Goal: Task Accomplishment & Management: Use online tool/utility

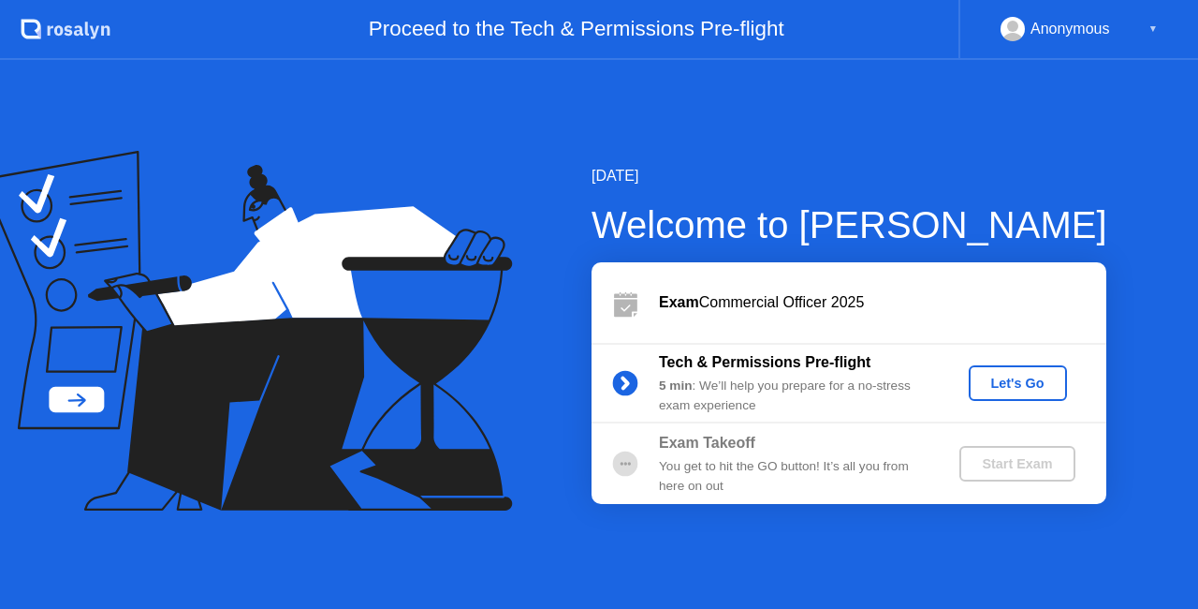
click at [1139, 30] on div "Anonymous ▼" at bounding box center [1079, 29] width 157 height 24
click at [1154, 29] on div "▼" at bounding box center [1153, 29] width 9 height 24
click at [1021, 27] on rect at bounding box center [1013, 33] width 31 height 27
click at [1165, 38] on div "Anonymous ▼" at bounding box center [1079, 30] width 240 height 60
click at [1140, 35] on div "Anonymous ▼" at bounding box center [1079, 29] width 157 height 24
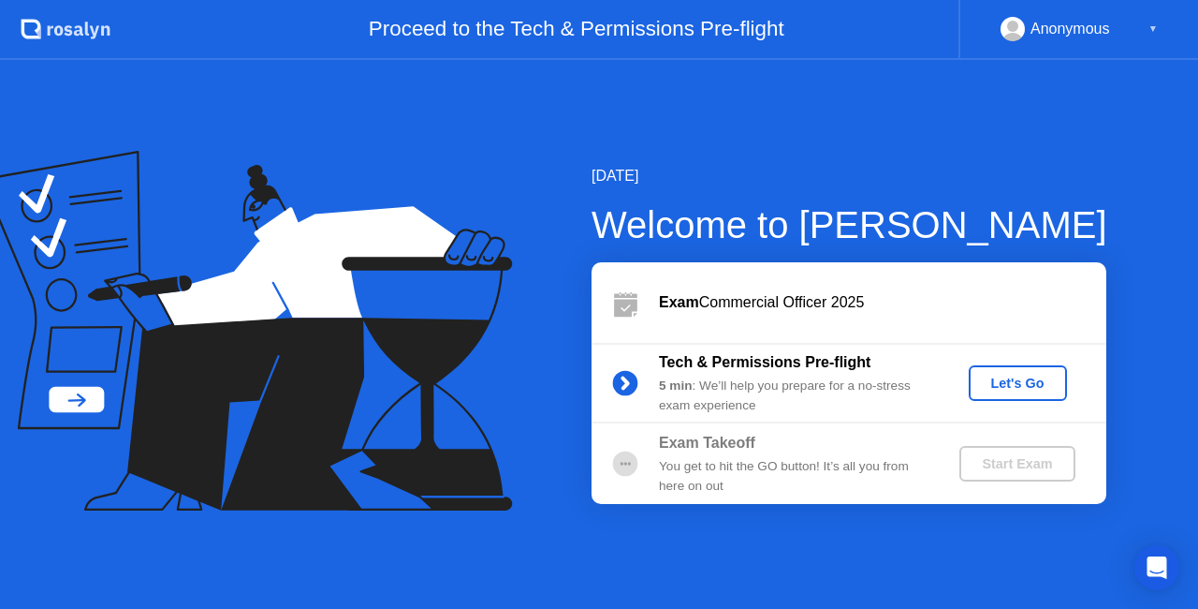
click at [1153, 34] on div "▼" at bounding box center [1153, 29] width 9 height 24
click at [974, 491] on div "Exam Takeoff You get to hit the GO button! It’s all you from here on out Start …" at bounding box center [849, 463] width 515 height 81
click at [991, 380] on div "Let's Go" at bounding box center [1018, 382] width 83 height 15
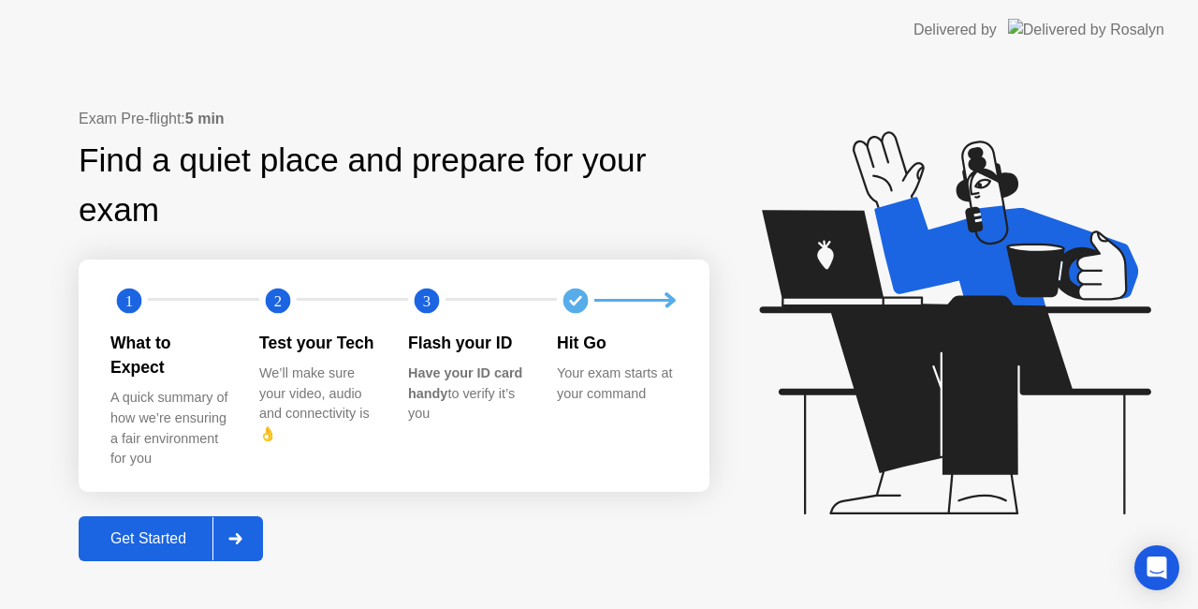
click at [208, 534] on div "Get Started" at bounding box center [148, 538] width 128 height 17
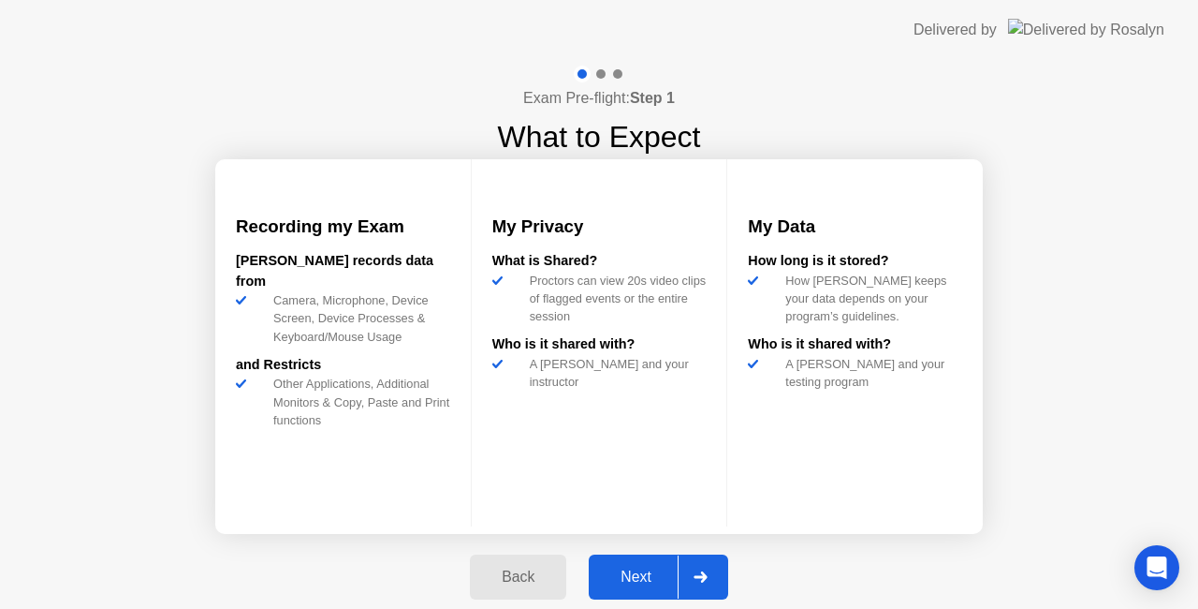
click at [642, 560] on button "Next" at bounding box center [659, 576] width 140 height 45
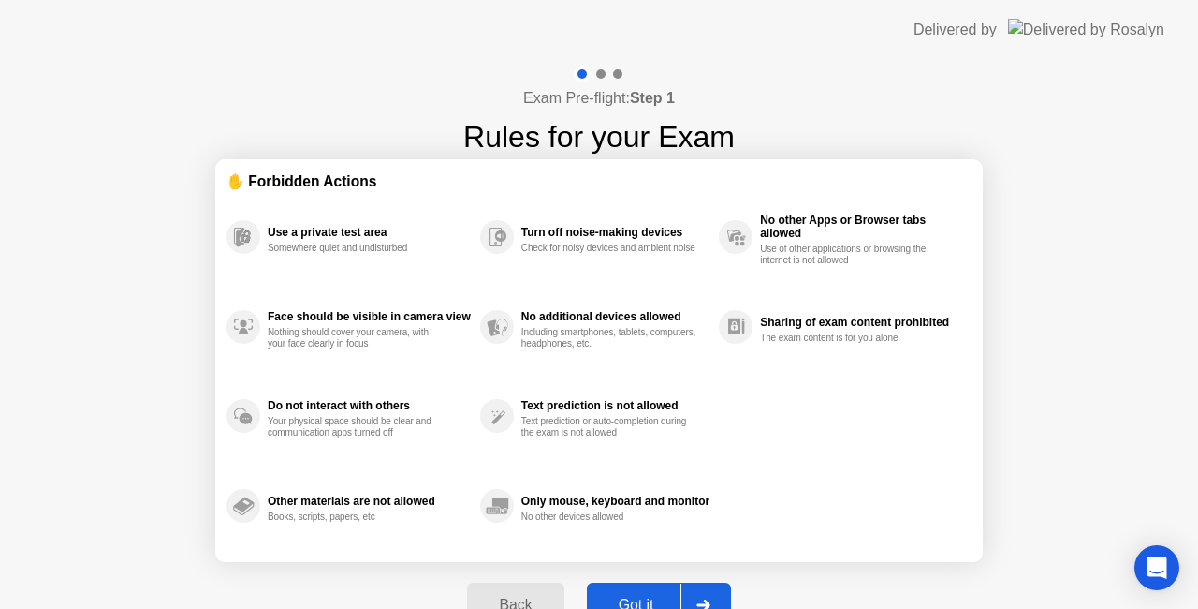
click at [640, 601] on div "Got it" at bounding box center [637, 604] width 88 height 17
select select "**********"
select select "*******"
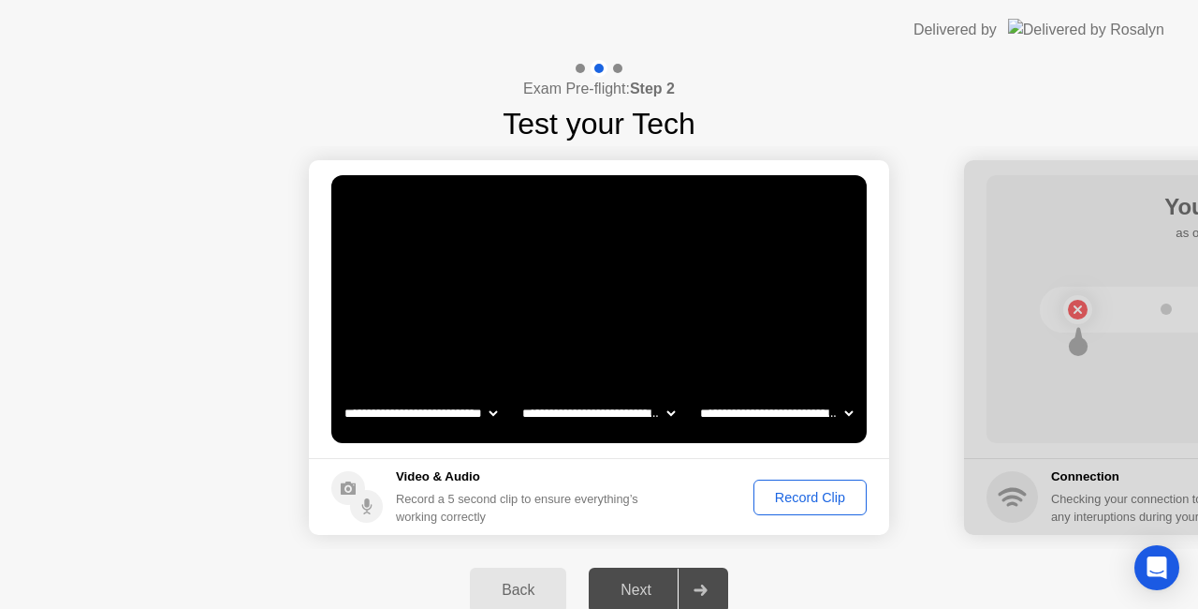
click at [792, 492] on div "Record Clip" at bounding box center [810, 497] width 100 height 15
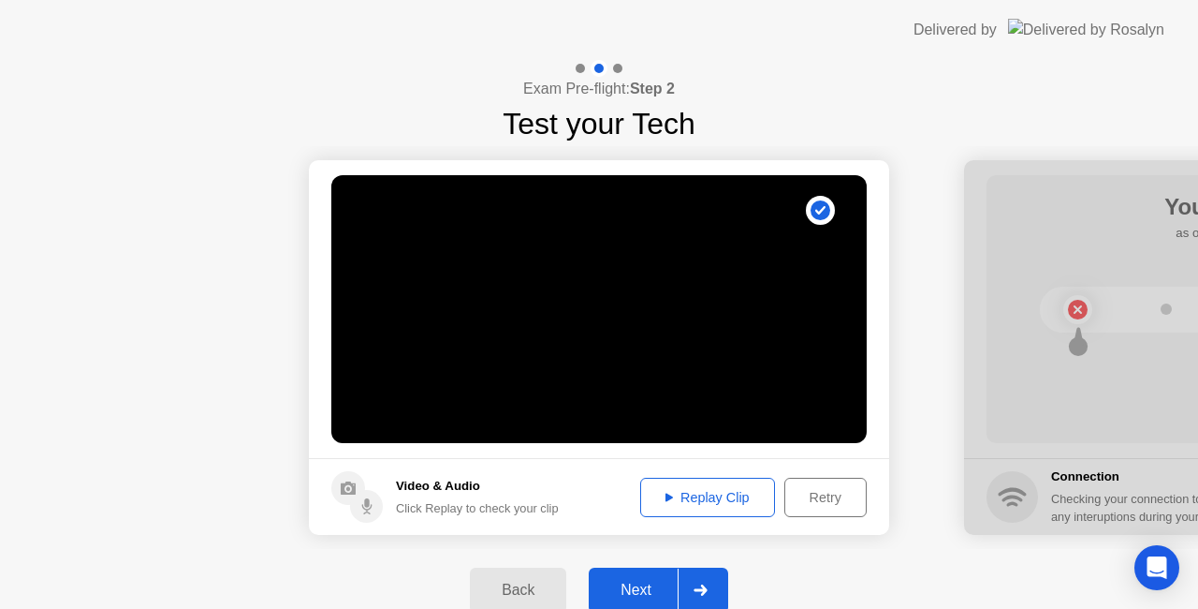
click at [637, 597] on div "Next" at bounding box center [636, 589] width 83 height 17
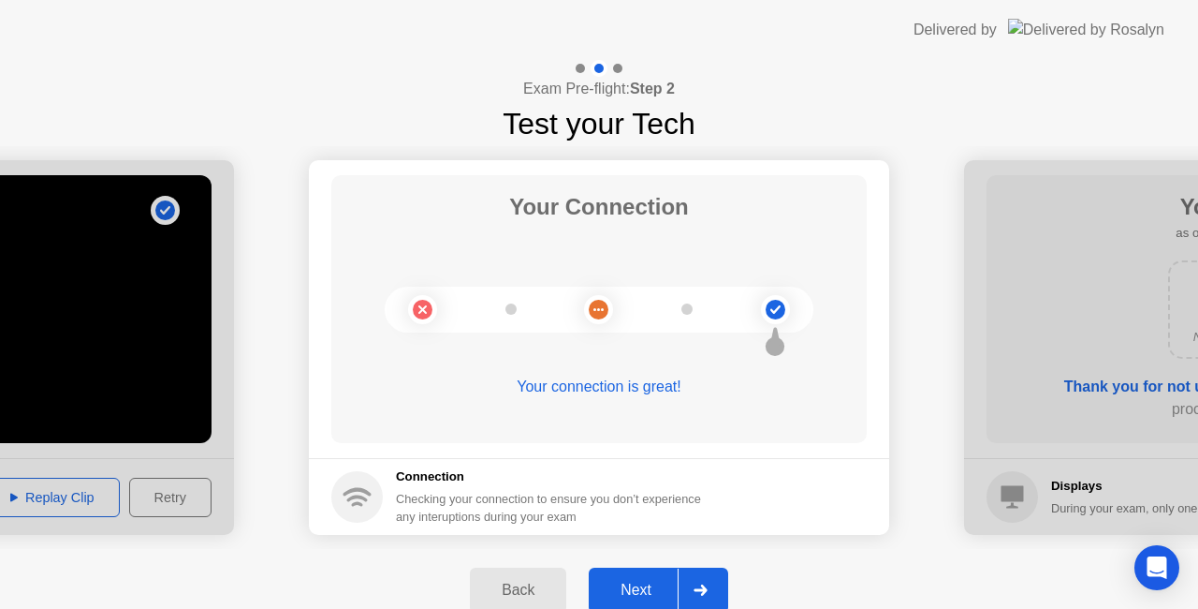
click at [635, 594] on div "Next" at bounding box center [636, 589] width 83 height 17
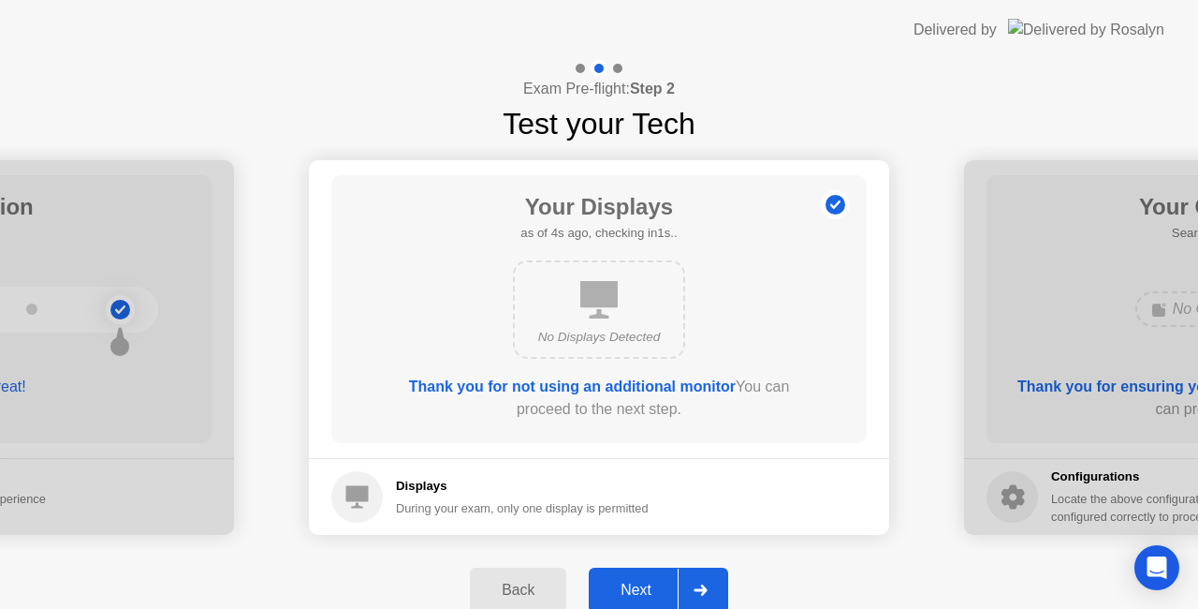
click at [635, 594] on div "Next" at bounding box center [636, 589] width 83 height 17
